Goal: Find specific page/section: Find specific page/section

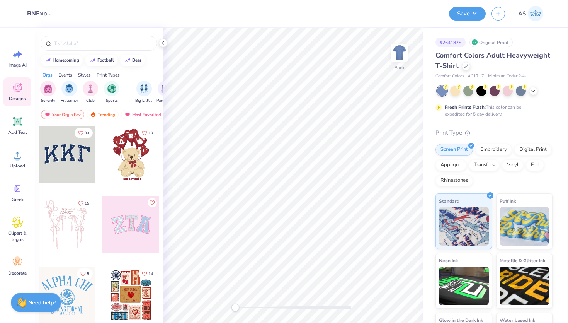
click at [462, 70] on div "Comfort Colors Adult Heavyweight T-Shirt" at bounding box center [494, 60] width 117 height 21
click at [466, 66] on icon at bounding box center [466, 65] width 4 height 4
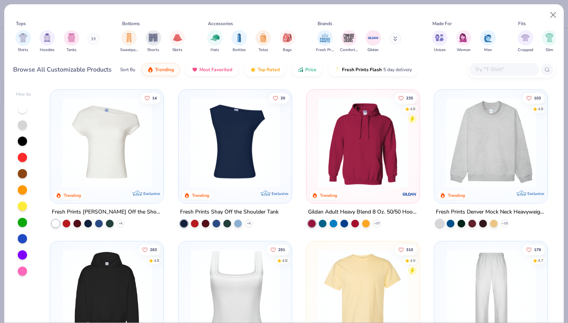
click at [488, 72] on input "text" at bounding box center [504, 69] width 60 height 9
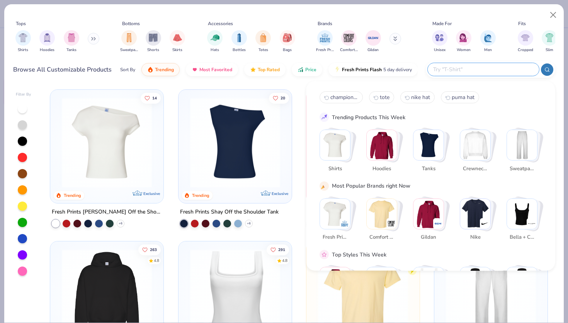
paste input "94117"
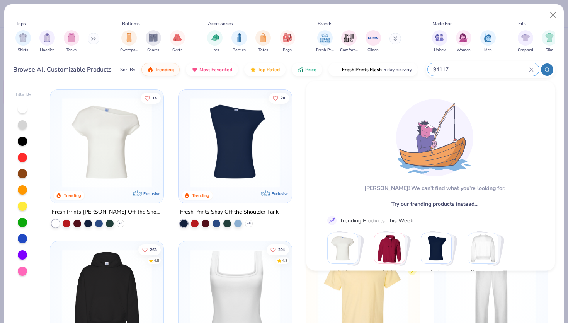
click at [455, 69] on input "94117" at bounding box center [481, 69] width 97 height 9
paste input "DM392"
type input "94117 DM392"
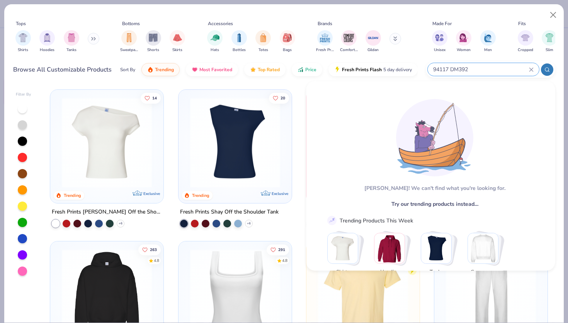
click at [533, 72] on div "94117 DM392" at bounding box center [483, 69] width 111 height 13
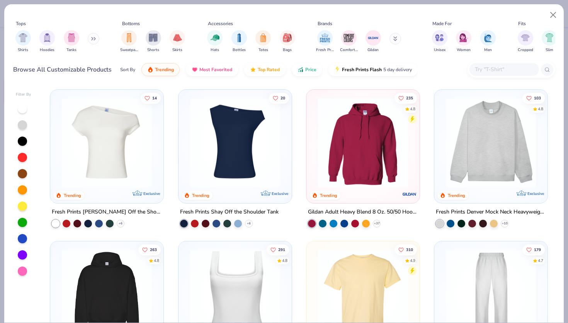
paste input "DM392"
type input "DM392"
click at [504, 69] on input "DM392" at bounding box center [501, 69] width 55 height 9
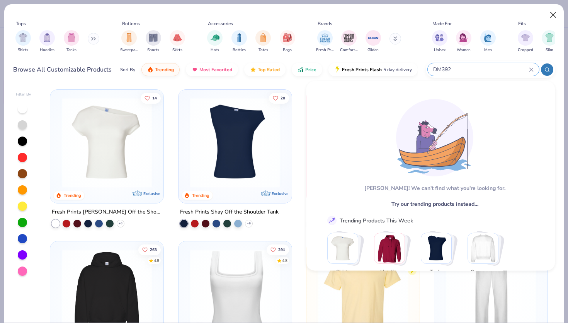
click at [551, 19] on button "Close" at bounding box center [553, 15] width 15 height 15
